Goal: Task Accomplishment & Management: Manage account settings

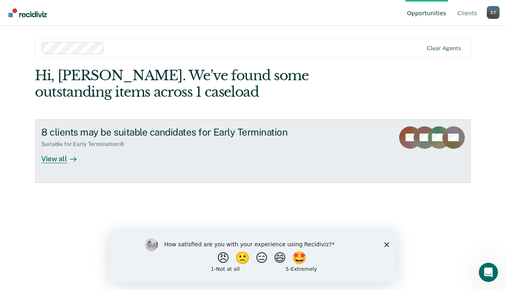
click at [62, 155] on div "View all" at bounding box center [63, 155] width 45 height 16
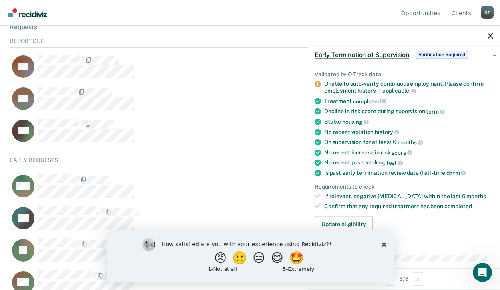
scroll to position [120, 0]
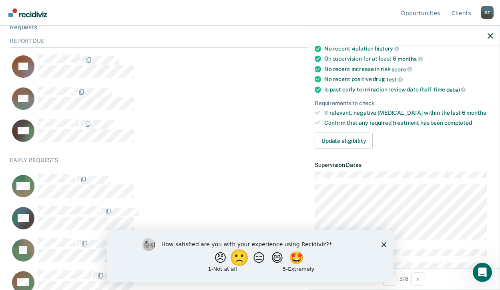
click at [239, 257] on button "🙁" at bounding box center [241, 257] width 22 height 16
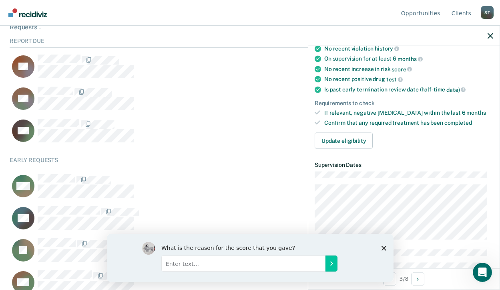
click at [385, 242] on div "What is the reason for the score that you gave?" at bounding box center [250, 257] width 287 height 48
click at [383, 248] on polygon "Close survey" at bounding box center [383, 247] width 5 height 5
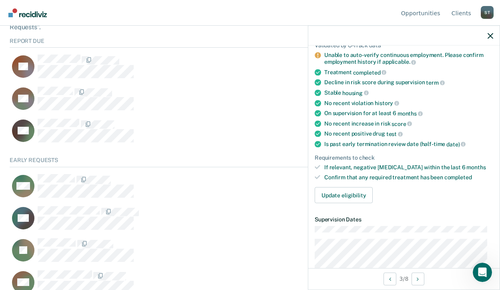
scroll to position [160, 0]
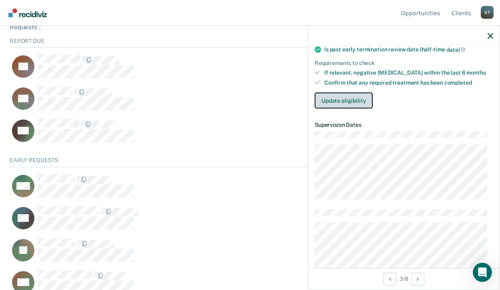
click at [348, 94] on button "Update eligibility" at bounding box center [344, 100] width 58 height 16
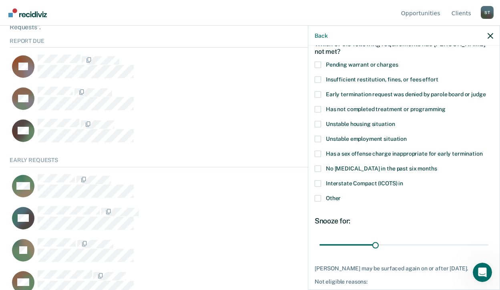
scroll to position [0, 0]
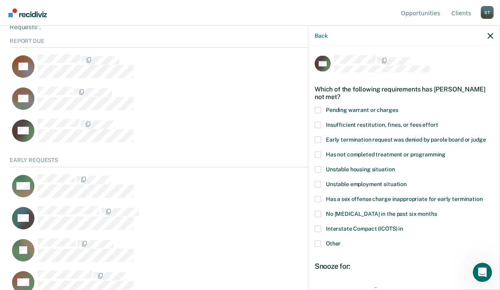
click at [319, 123] on span at bounding box center [318, 124] width 6 height 6
click at [438, 121] on input "Insufficient restitution, fines, or fees effort" at bounding box center [438, 121] width 0 height 0
click at [318, 182] on span at bounding box center [318, 184] width 6 height 6
click at [407, 181] on input "Unstable employment situation" at bounding box center [407, 181] width 0 height 0
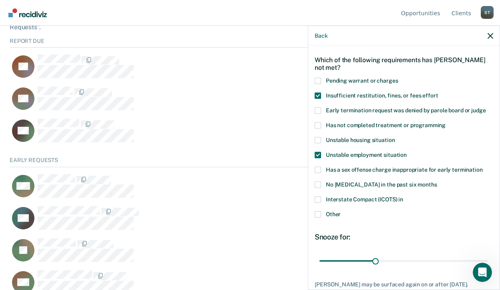
scroll to position [79, 0]
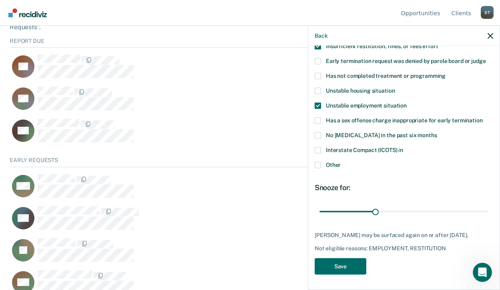
click at [318, 161] on span at bounding box center [318, 164] width 6 height 6
click at [341, 161] on input "Other" at bounding box center [341, 161] width 0 height 0
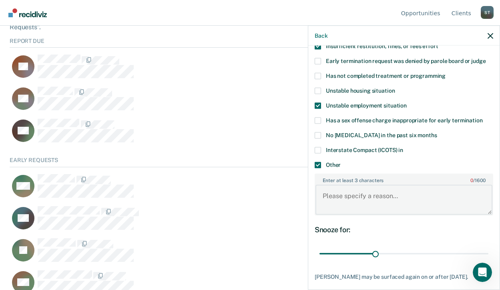
click at [339, 187] on textarea "Enter at least 3 characters 0 / 1600" at bounding box center [404, 200] width 177 height 30
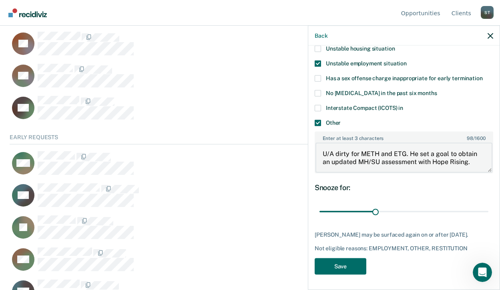
scroll to position [204, 0]
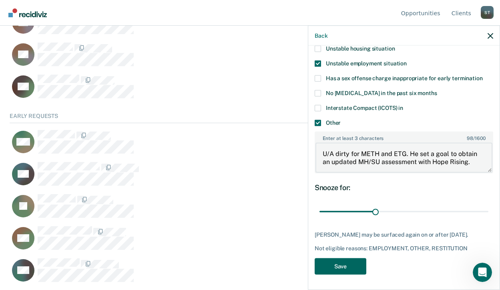
type textarea "U/A dirty for METH and ETG. He set a goal to obtain an updated MH/SU assessment…"
click at [342, 260] on button "Save" at bounding box center [341, 266] width 52 height 16
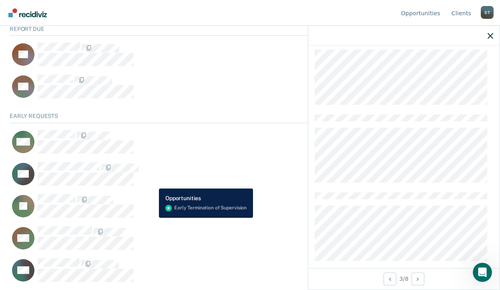
scroll to position [0, 0]
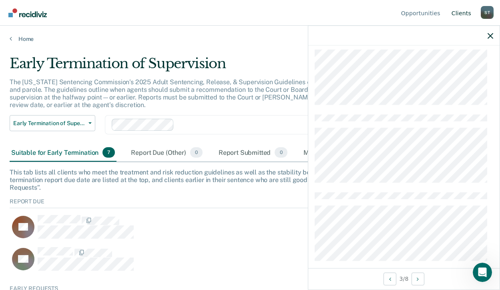
click at [465, 14] on link "Client s" at bounding box center [461, 13] width 23 height 26
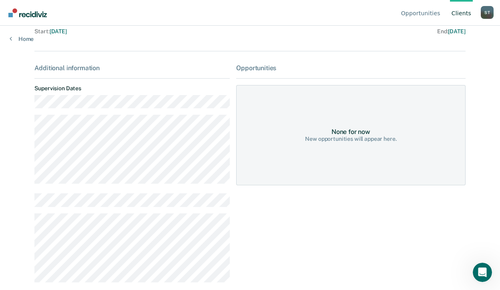
scroll to position [80, 0]
